Goal: Task Accomplishment & Management: Complete application form

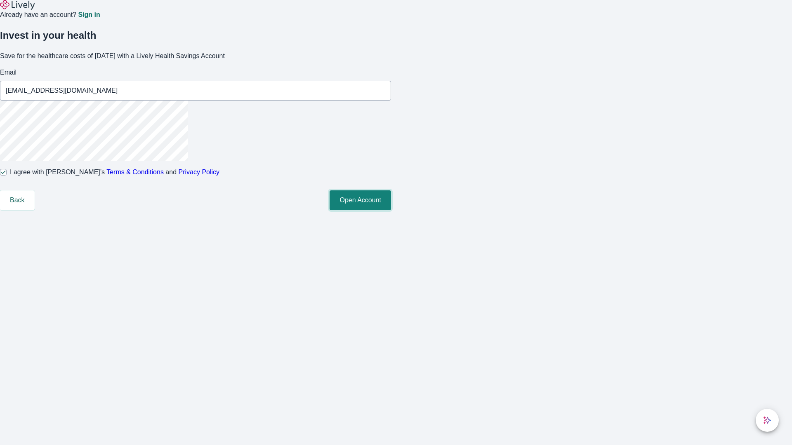
click at [391, 210] on button "Open Account" at bounding box center [360, 201] width 61 height 20
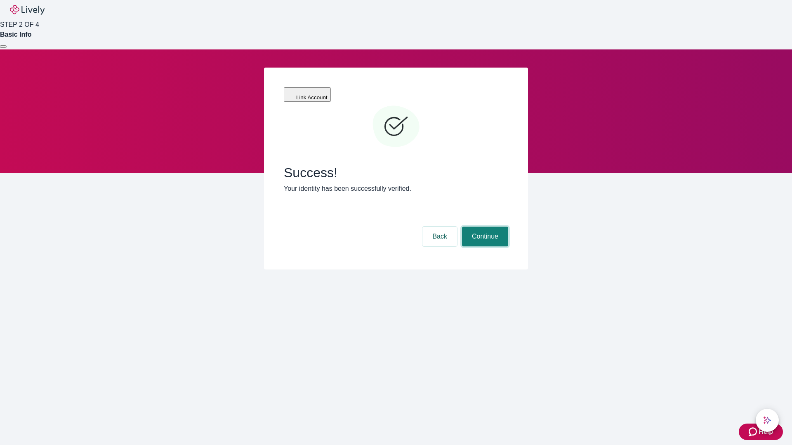
click at [484, 227] on button "Continue" at bounding box center [485, 237] width 46 height 20
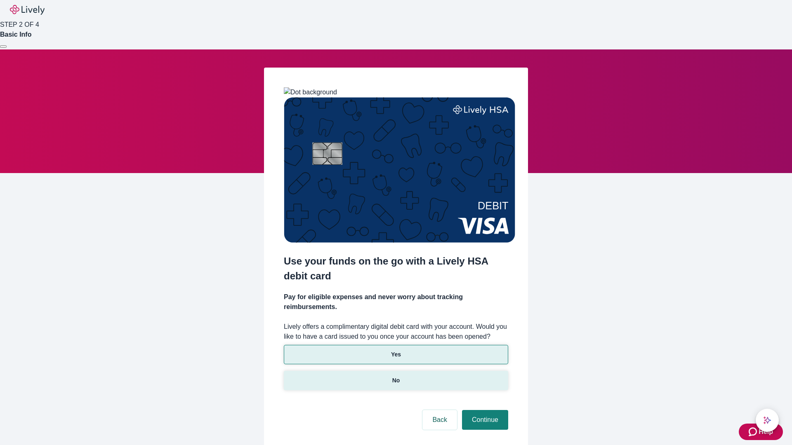
click at [396, 377] on p "No" at bounding box center [396, 381] width 8 height 9
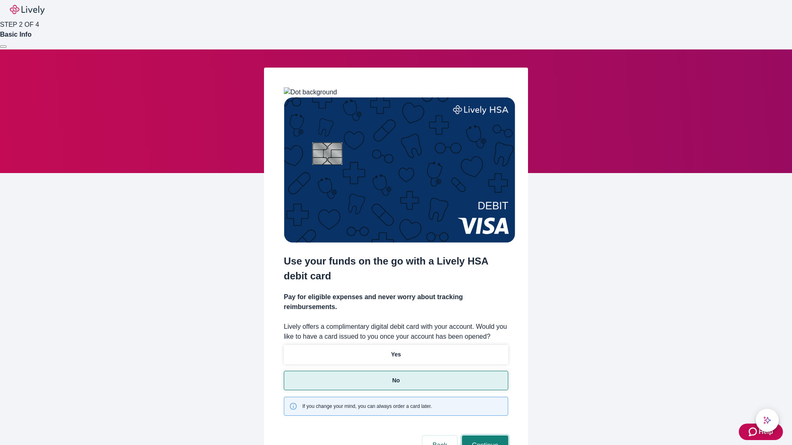
click at [484, 436] on button "Continue" at bounding box center [485, 446] width 46 height 20
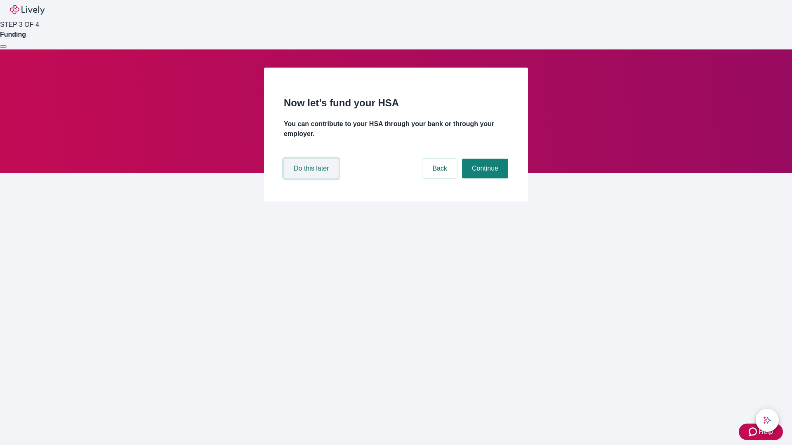
click at [312, 179] on button "Do this later" at bounding box center [311, 169] width 55 height 20
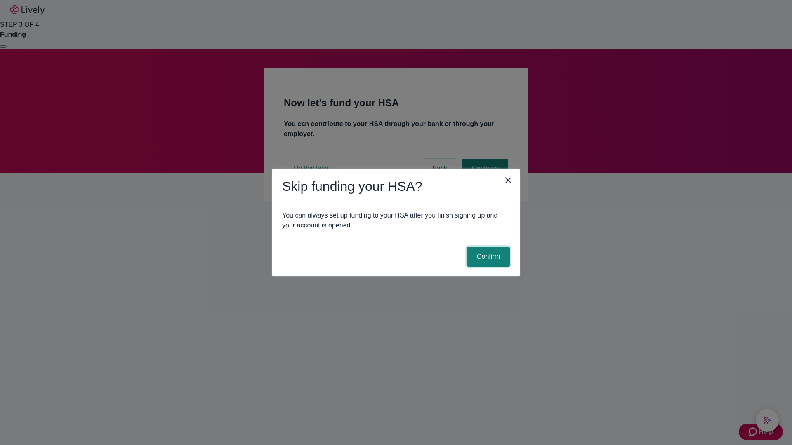
click at [487, 257] on button "Confirm" at bounding box center [488, 257] width 43 height 20
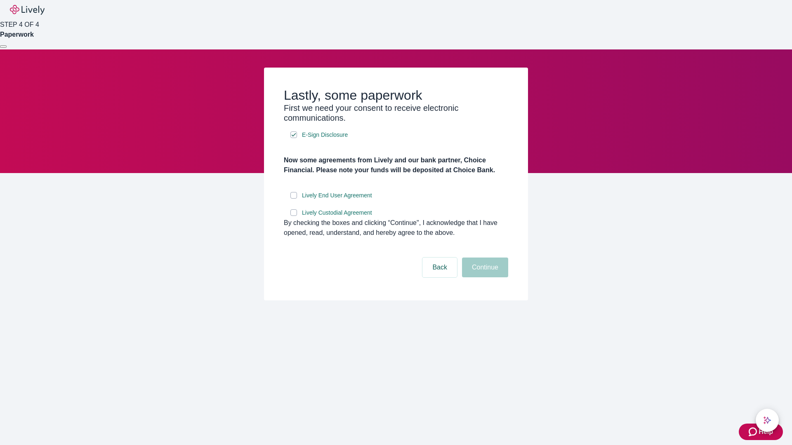
click at [294, 199] on input "Lively End User Agreement" at bounding box center [293, 195] width 7 height 7
checkbox input "true"
click at [294, 216] on input "Lively Custodial Agreement" at bounding box center [293, 213] width 7 height 7
checkbox input "true"
click at [484, 278] on button "Continue" at bounding box center [485, 268] width 46 height 20
